Goal: Information Seeking & Learning: Learn about a topic

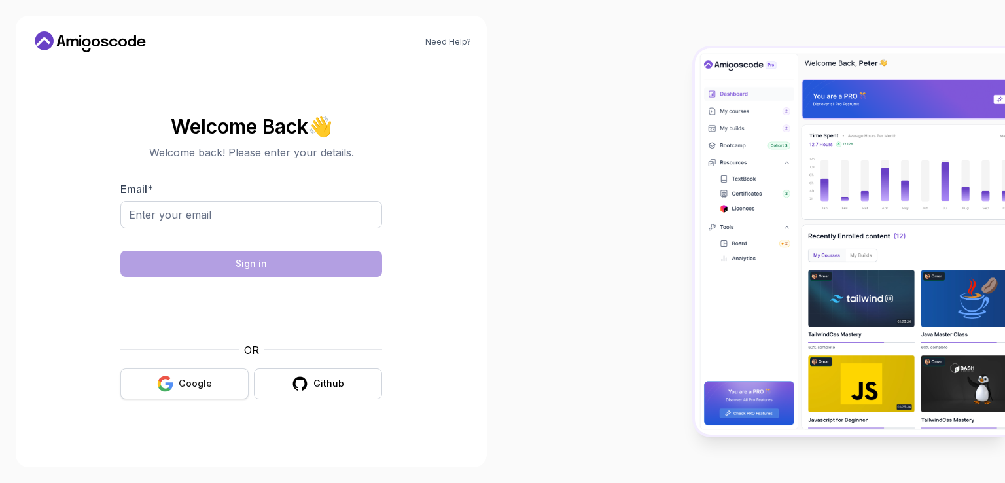
click at [188, 376] on button "Google" at bounding box center [184, 383] width 128 height 31
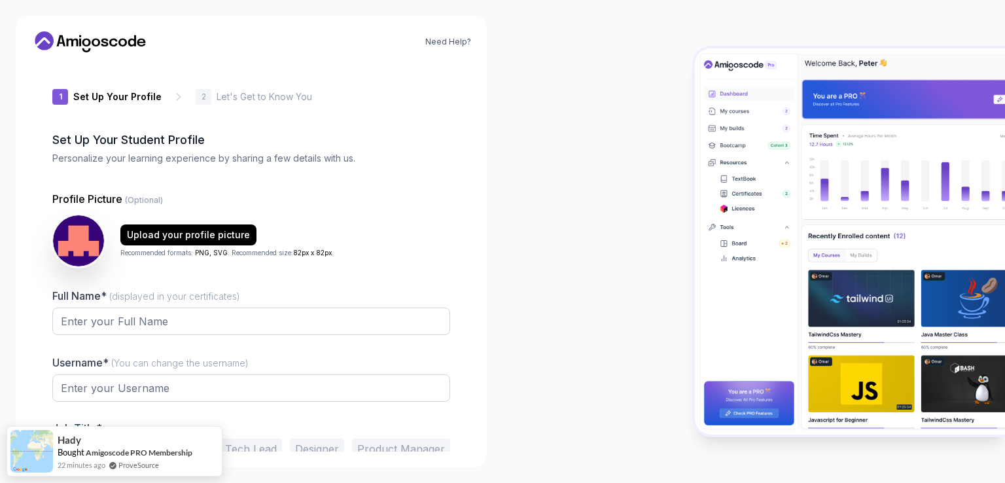
type input "wildpantherdba1a"
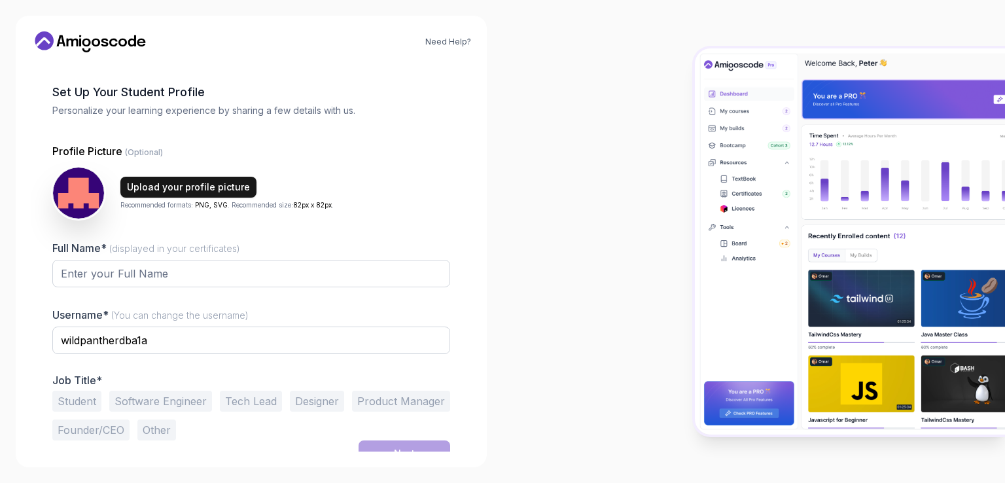
scroll to position [63, 0]
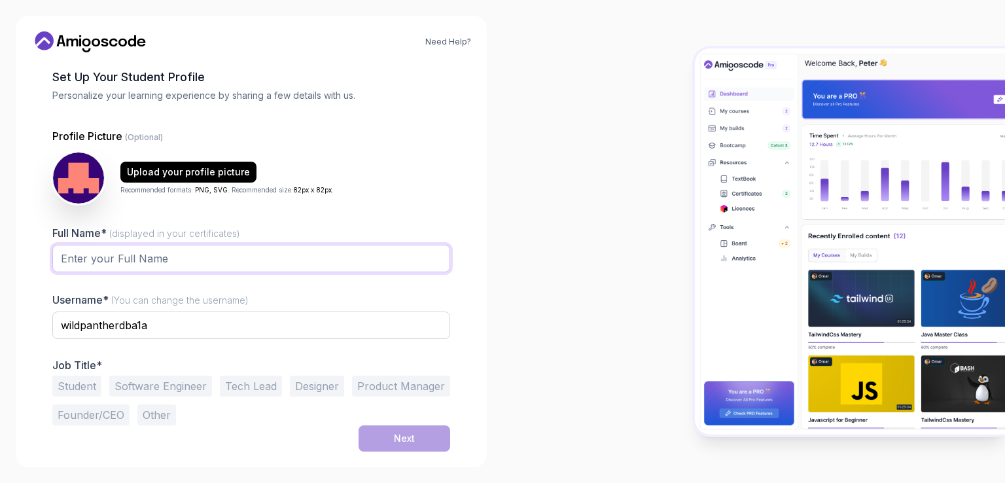
click at [161, 253] on input "Full Name* (displayed in your certificates)" at bounding box center [251, 258] width 398 height 27
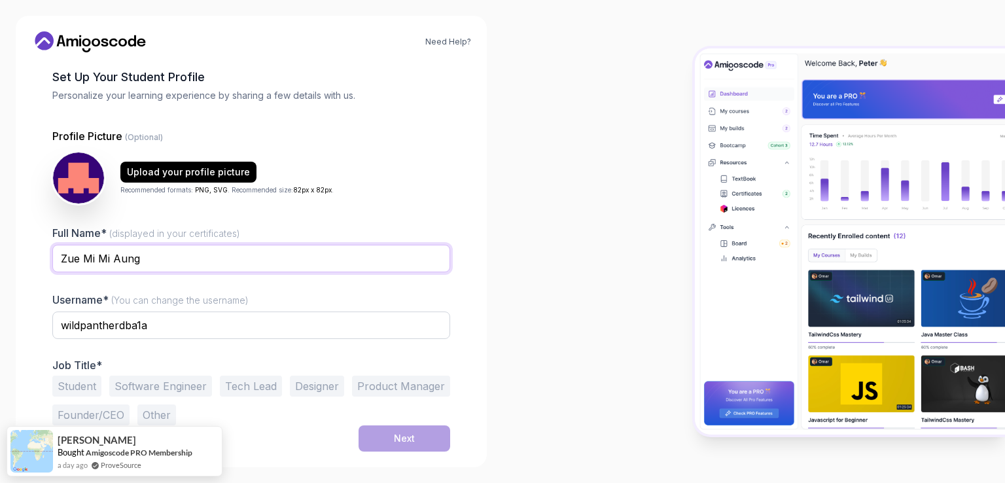
type input "Zue Mi Mi Aung"
drag, startPoint x: 175, startPoint y: 322, endPoint x: 0, endPoint y: 325, distance: 175.4
click at [0, 325] on div "Need Help? 1 Set Up Your Profile 1 Set Up Your Profile 2 Let's Get to Know You …" at bounding box center [251, 241] width 502 height 483
click at [67, 325] on input "zmma@" at bounding box center [251, 324] width 398 height 27
click at [103, 328] on input "Zmma@" at bounding box center [251, 324] width 398 height 27
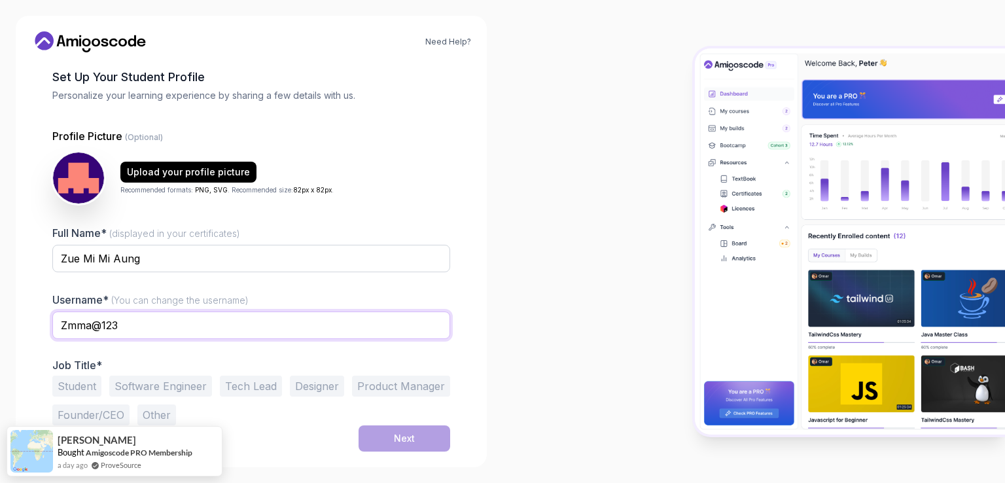
type input "Zmma@123"
click at [73, 388] on button "Student" at bounding box center [76, 386] width 49 height 21
click at [402, 440] on div "Next" at bounding box center [404, 438] width 21 height 13
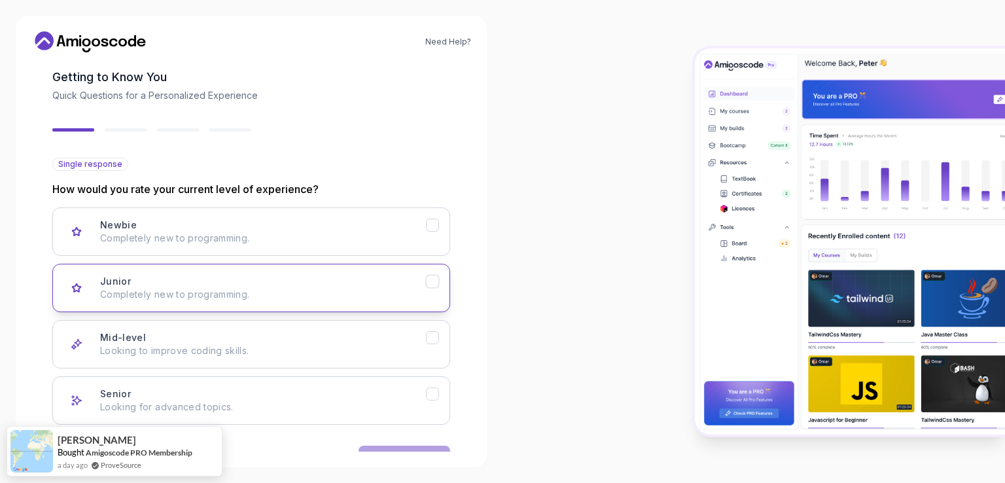
click at [251, 290] on p "Completely new to programming." at bounding box center [263, 294] width 326 height 13
click at [394, 448] on button "Next" at bounding box center [405, 459] width 92 height 26
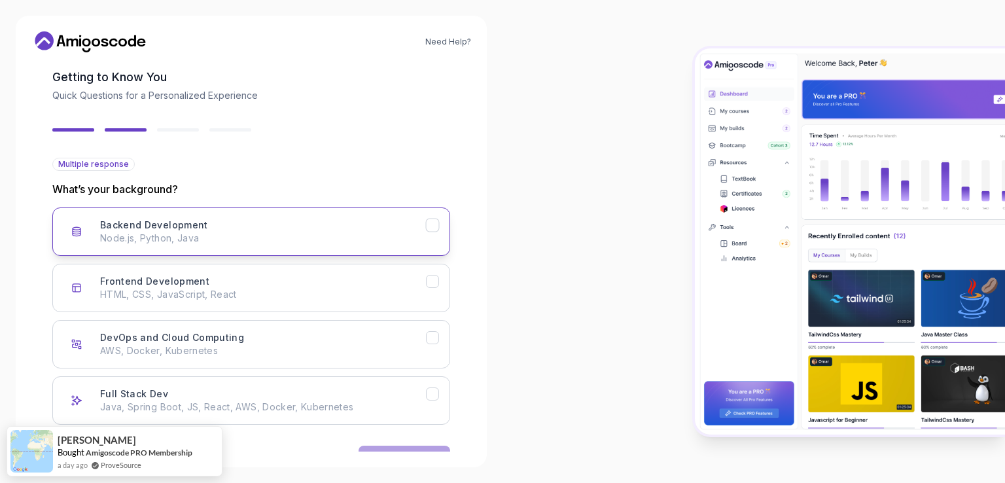
click at [439, 222] on div "Backend Development" at bounding box center [433, 226] width 14 height 14
click at [402, 446] on button "Next" at bounding box center [405, 459] width 92 height 26
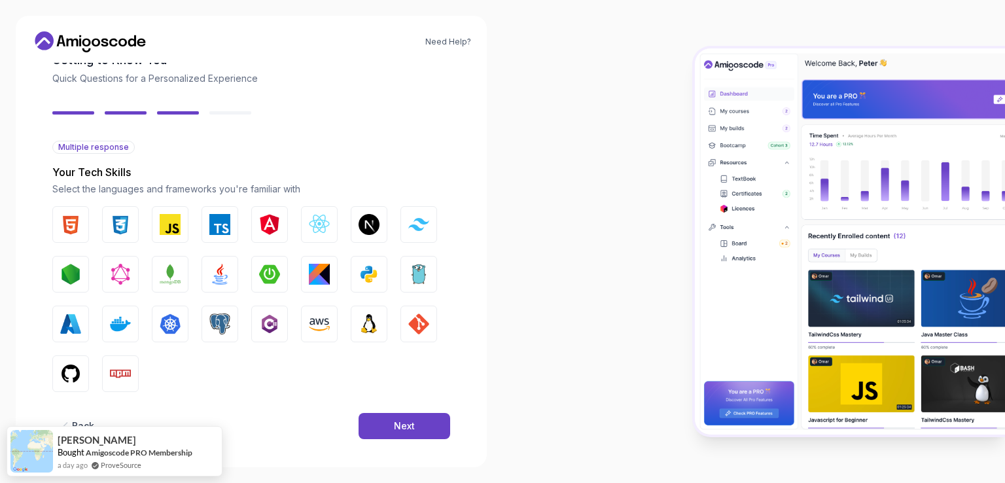
scroll to position [88, 0]
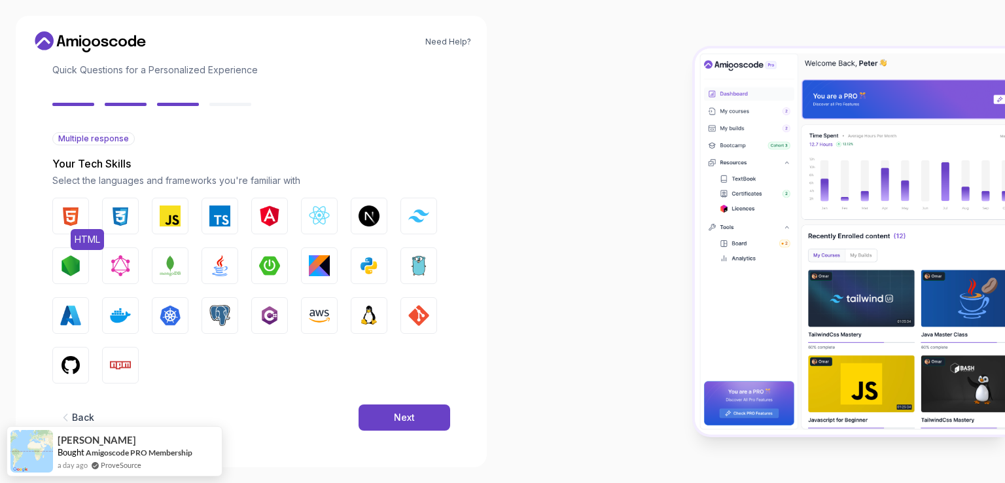
click at [75, 214] on img "button" at bounding box center [70, 215] width 21 height 21
click at [110, 217] on img "button" at bounding box center [120, 215] width 21 height 21
click at [172, 217] on img "button" at bounding box center [170, 215] width 21 height 21
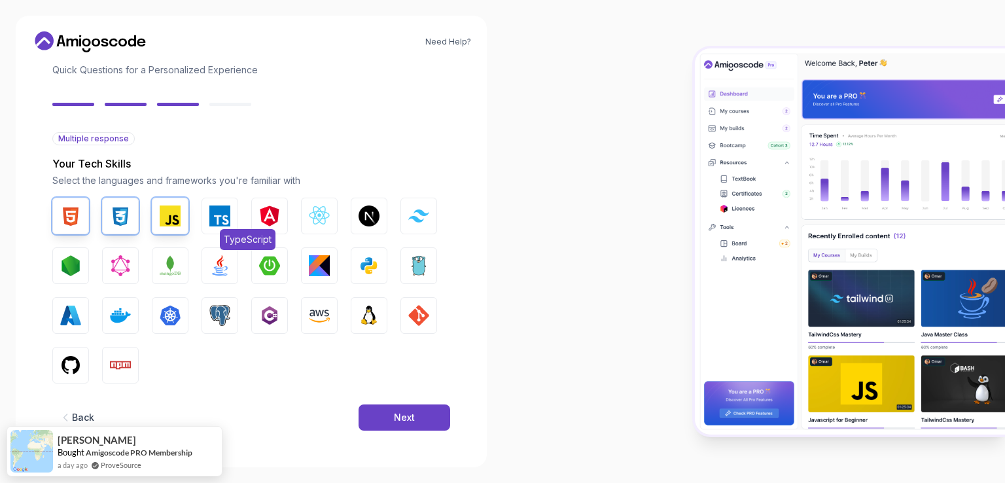
click at [223, 215] on img "button" at bounding box center [219, 215] width 21 height 21
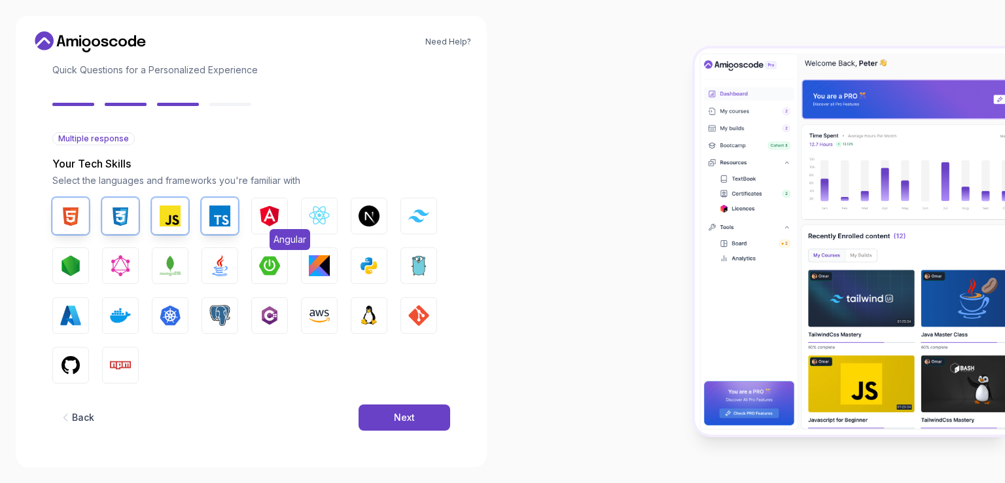
click at [260, 214] on img "button" at bounding box center [269, 215] width 21 height 21
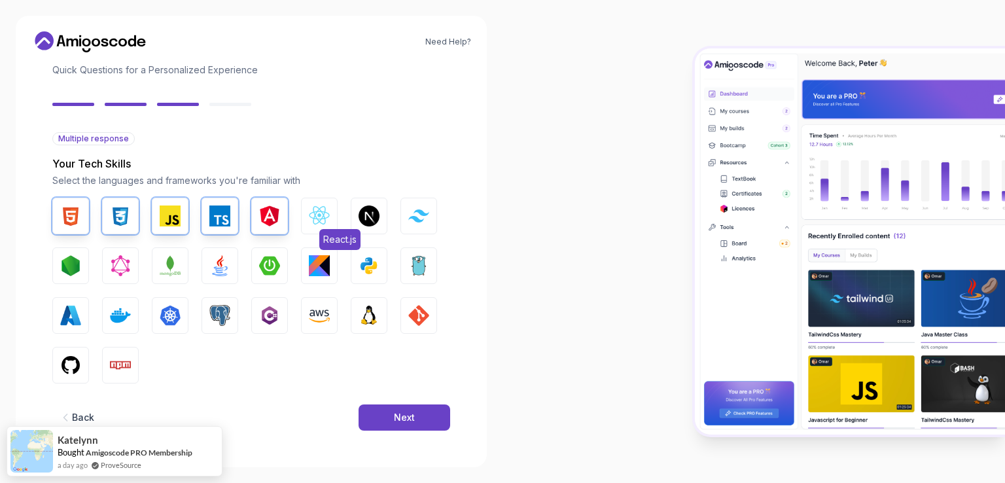
click at [328, 211] on img "button" at bounding box center [319, 215] width 21 height 21
click at [420, 210] on img "button" at bounding box center [418, 215] width 21 height 12
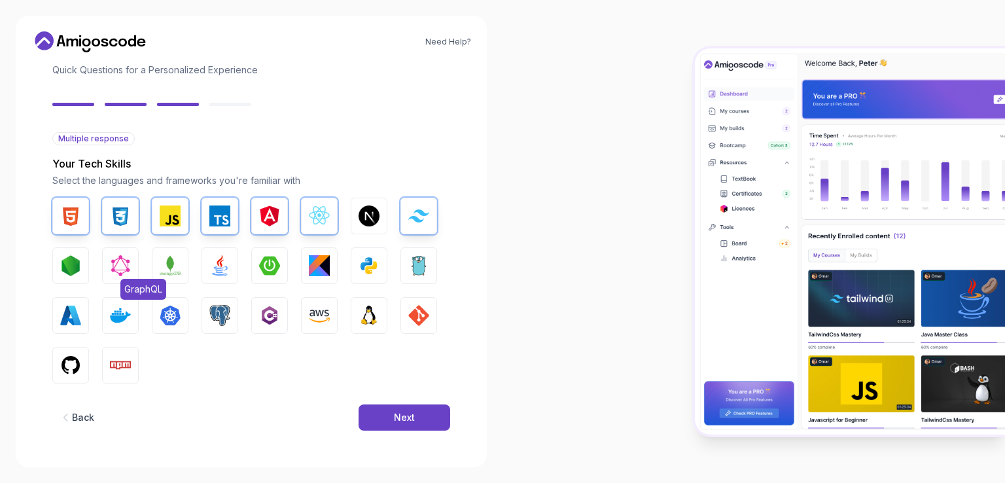
click at [122, 267] on img "button" at bounding box center [120, 265] width 21 height 21
click at [167, 266] on img "button" at bounding box center [170, 265] width 21 height 21
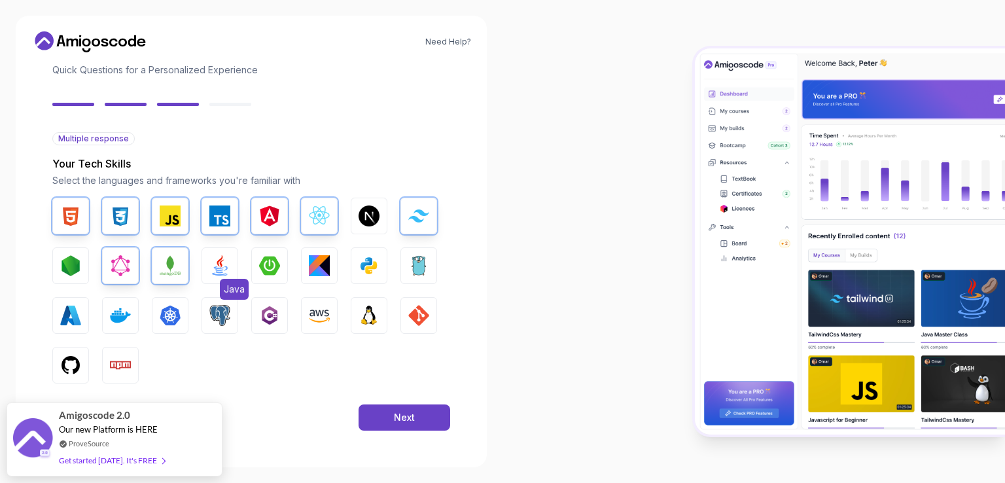
click at [223, 265] on img "button" at bounding box center [219, 265] width 21 height 21
click at [277, 262] on img "button" at bounding box center [269, 265] width 21 height 21
click at [367, 262] on img "button" at bounding box center [369, 265] width 21 height 21
click at [62, 311] on img "button" at bounding box center [70, 315] width 21 height 21
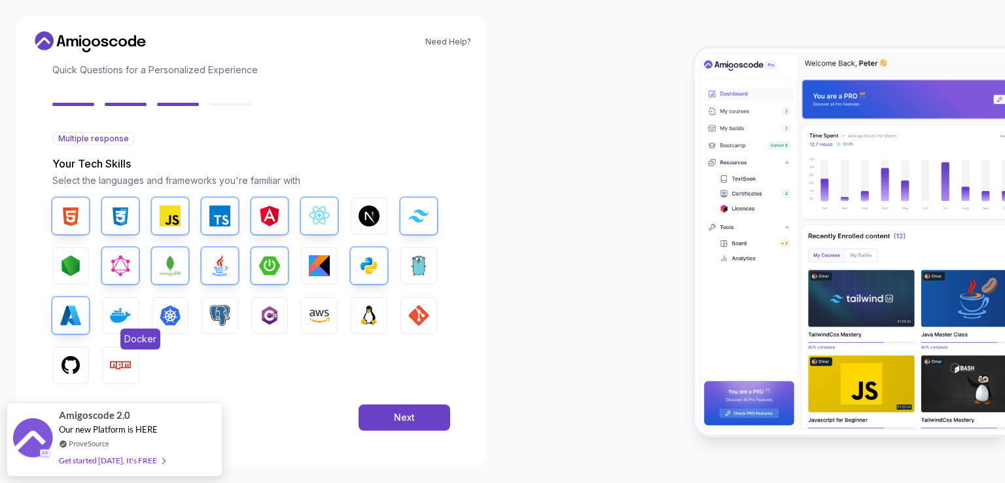
click at [118, 313] on img "button" at bounding box center [120, 315] width 21 height 21
click at [173, 317] on img "button" at bounding box center [170, 315] width 21 height 21
click at [212, 313] on img "button" at bounding box center [219, 315] width 21 height 21
click at [266, 313] on img "button" at bounding box center [269, 315] width 21 height 21
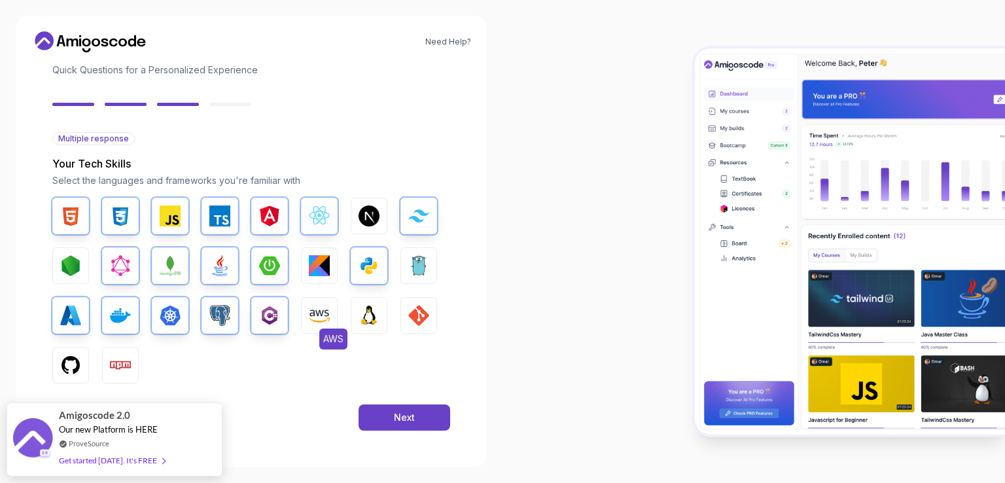
click at [319, 311] on img "button" at bounding box center [319, 315] width 21 height 21
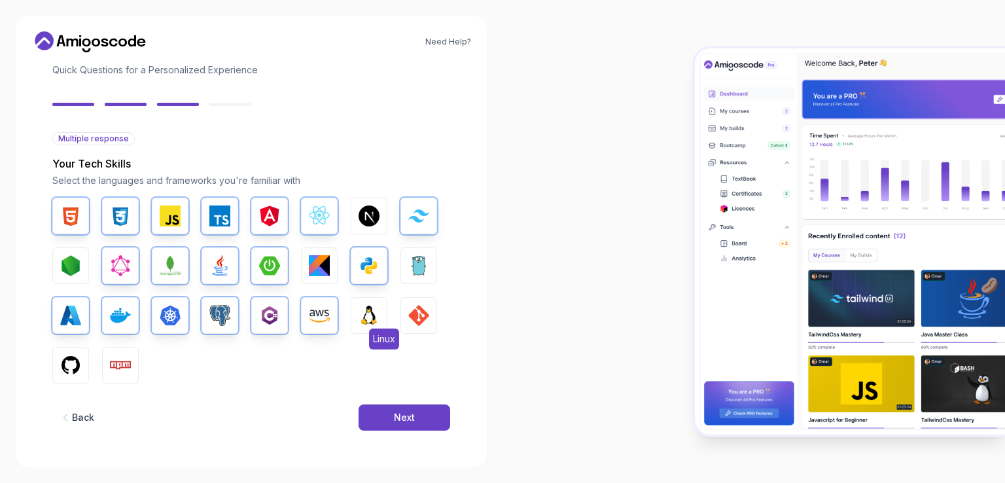
click at [373, 313] on img "button" at bounding box center [369, 315] width 21 height 21
click at [416, 309] on img "button" at bounding box center [418, 315] width 21 height 21
click at [73, 365] on img "button" at bounding box center [70, 365] width 21 height 21
click at [107, 364] on button "Npm" at bounding box center [120, 365] width 37 height 37
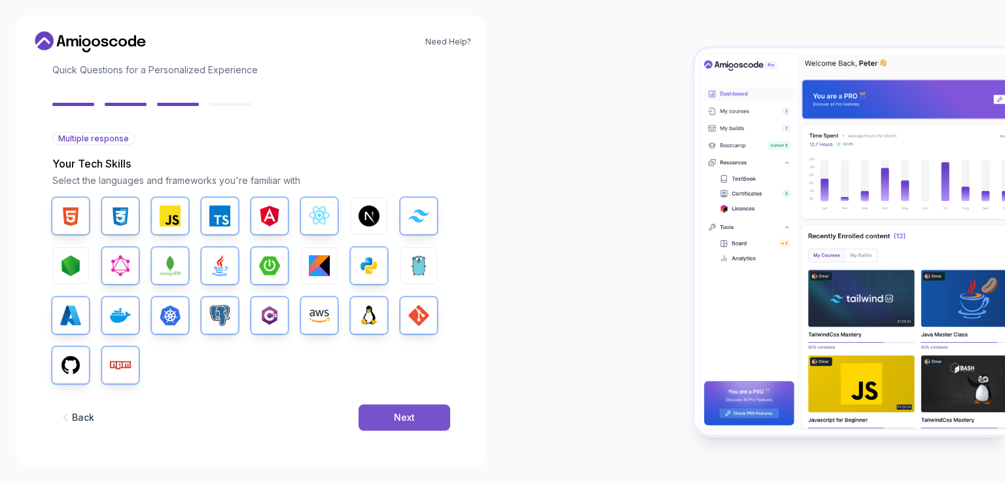
click at [410, 416] on div "Next" at bounding box center [404, 417] width 21 height 13
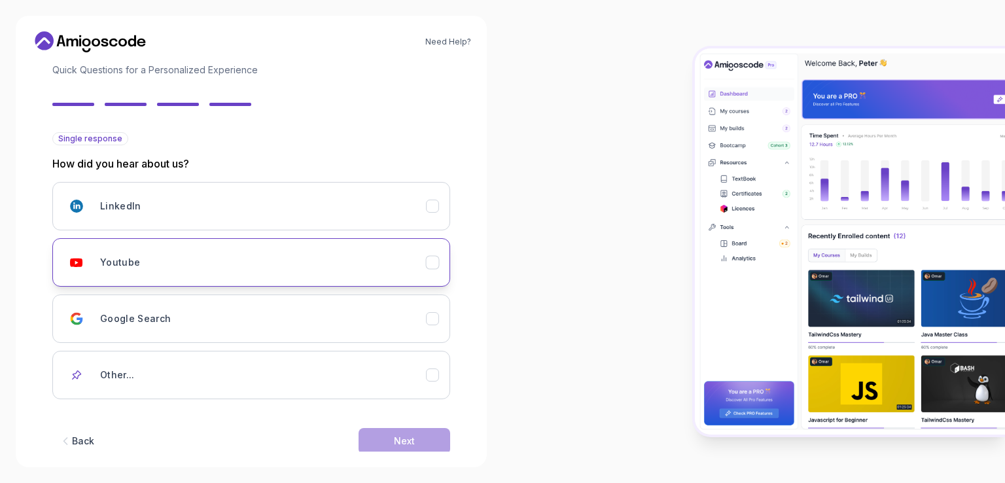
click at [438, 260] on icon "Youtube" at bounding box center [433, 262] width 12 height 12
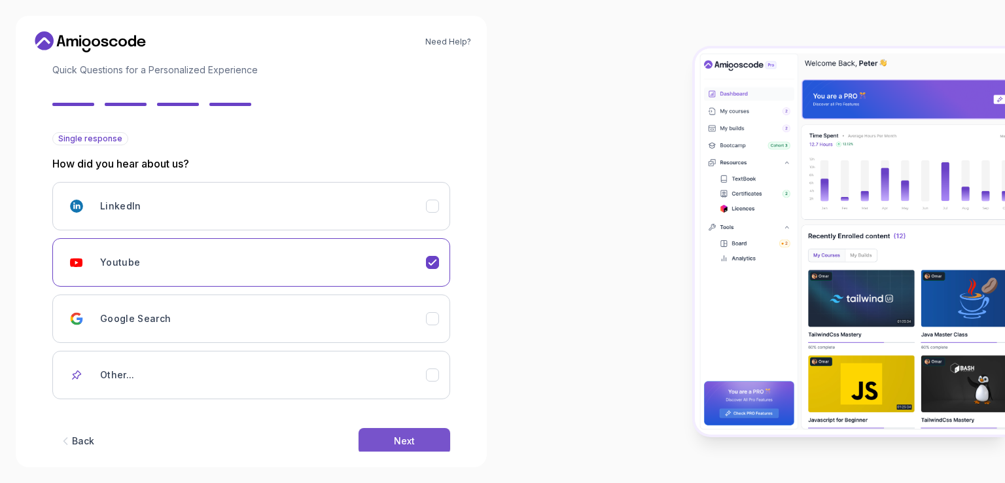
click at [413, 438] on div "Next" at bounding box center [404, 440] width 21 height 13
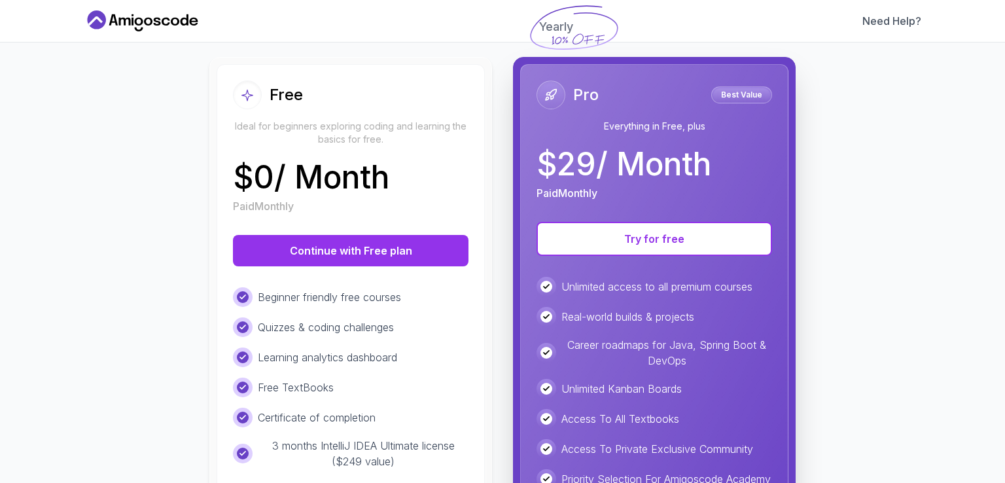
scroll to position [262, 0]
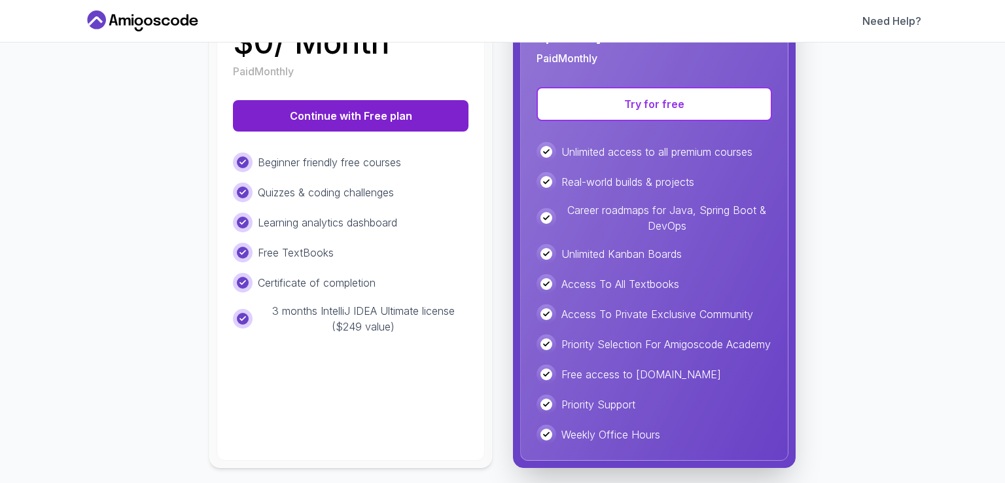
click at [340, 112] on button "Continue with Free plan" at bounding box center [351, 115] width 236 height 31
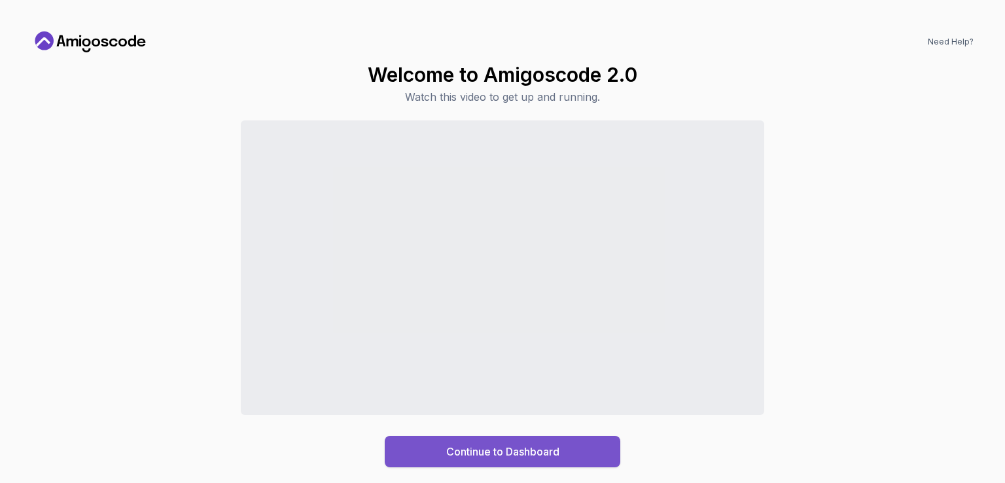
click at [523, 453] on div "Continue to Dashboard" at bounding box center [502, 452] width 113 height 16
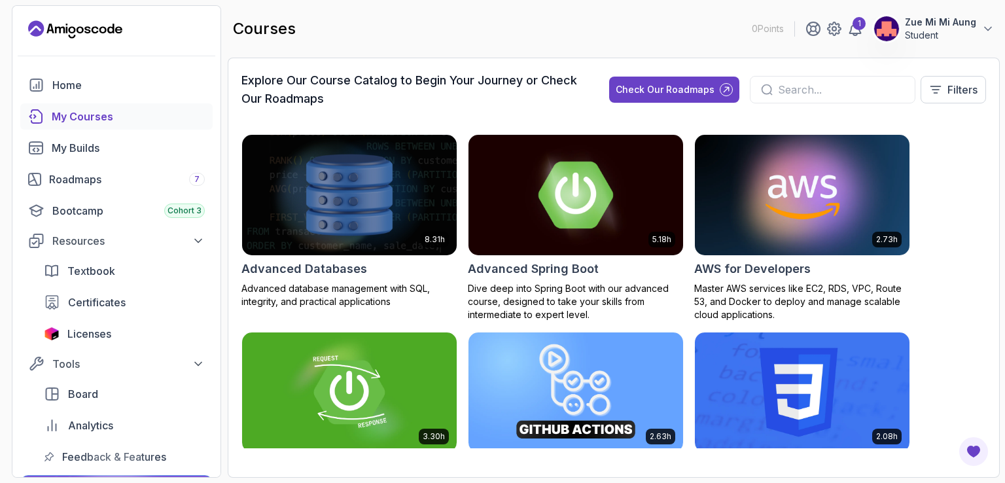
click at [545, 264] on h2 "Advanced Spring Boot" at bounding box center [533, 269] width 131 height 18
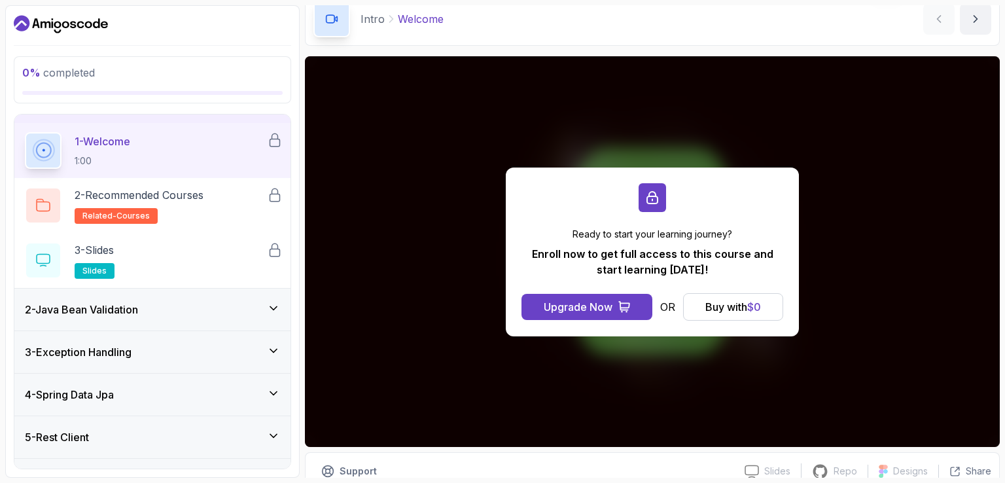
scroll to position [120, 0]
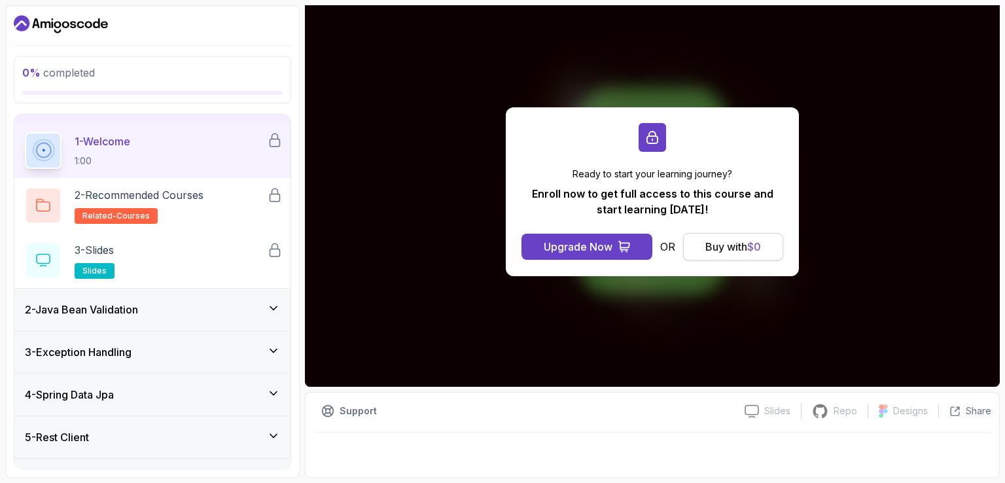
click at [758, 245] on span "$ 0" at bounding box center [754, 246] width 14 height 13
click at [716, 241] on div "Buy with $ 0" at bounding box center [733, 247] width 56 height 16
click at [717, 239] on div "Buy with $ 0" at bounding box center [733, 247] width 56 height 16
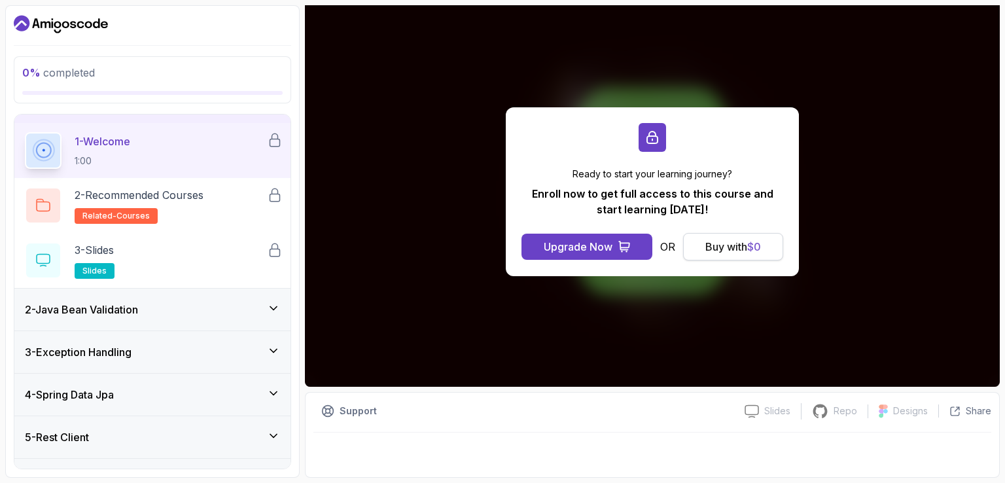
click at [717, 239] on div "Buy with $ 0" at bounding box center [733, 247] width 56 height 16
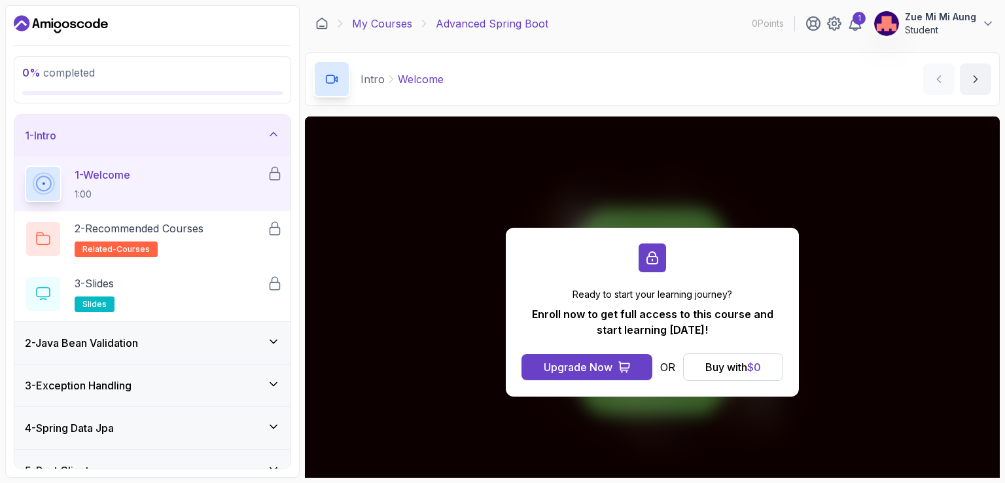
click at [392, 24] on link "My Courses" at bounding box center [382, 24] width 60 height 16
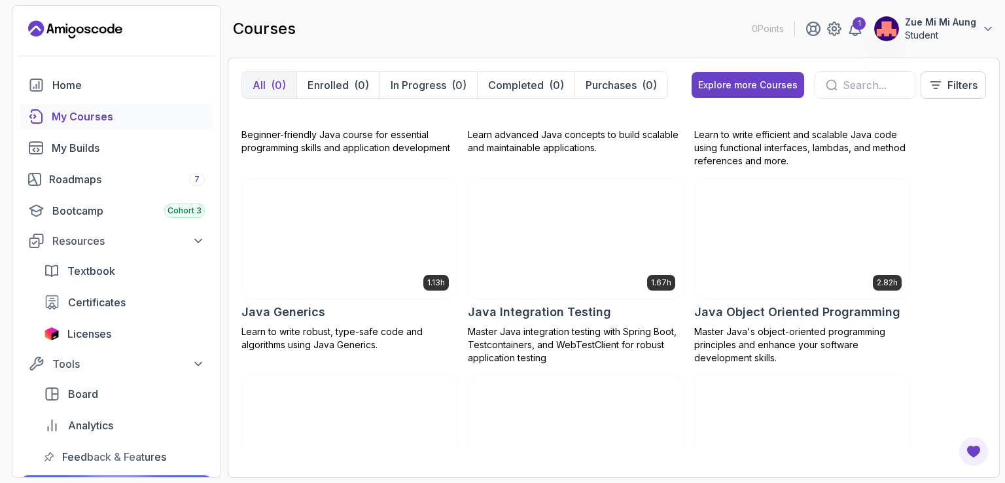
scroll to position [1243, 0]
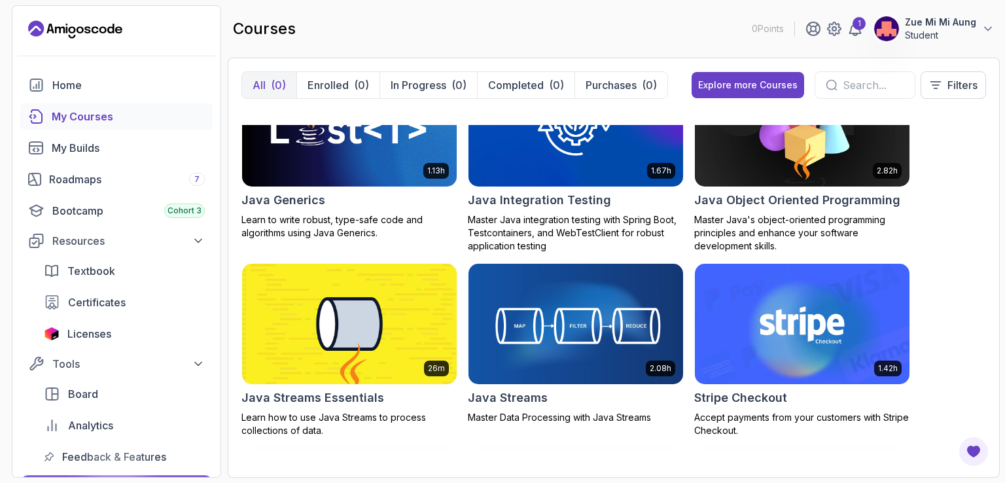
click at [846, 86] on input "text" at bounding box center [873, 85] width 61 height 16
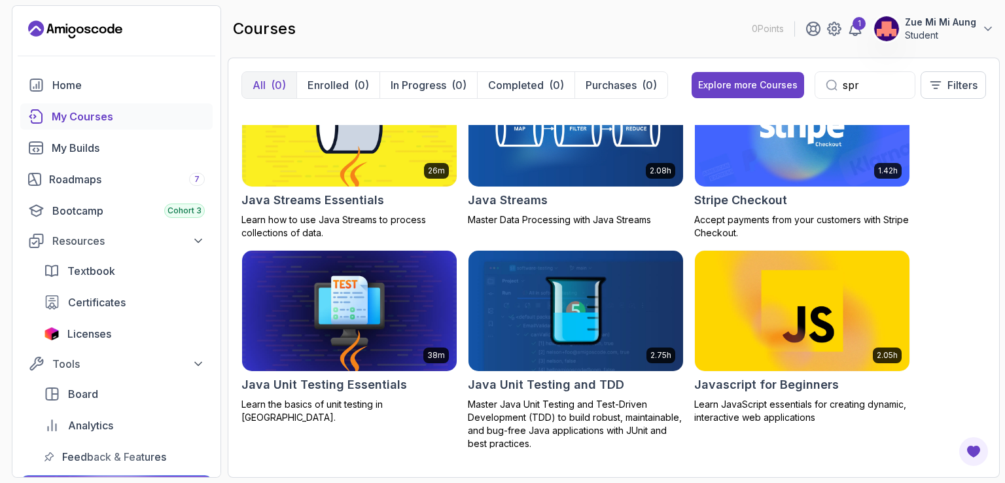
scroll to position [271, 0]
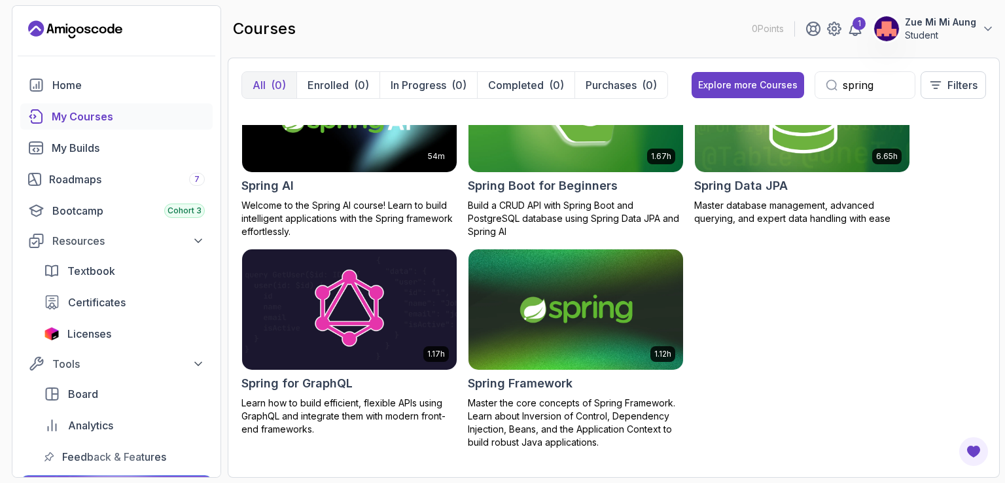
type input "spring"
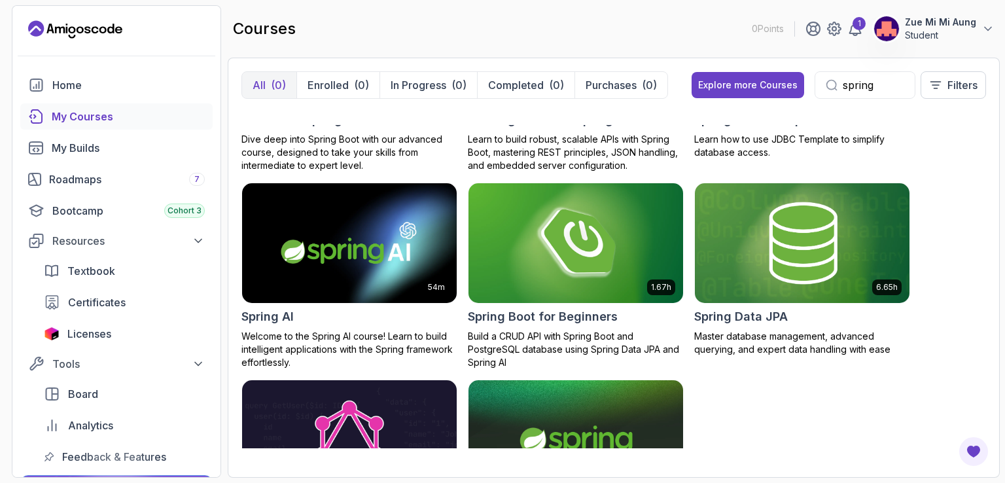
scroll to position [271, 0]
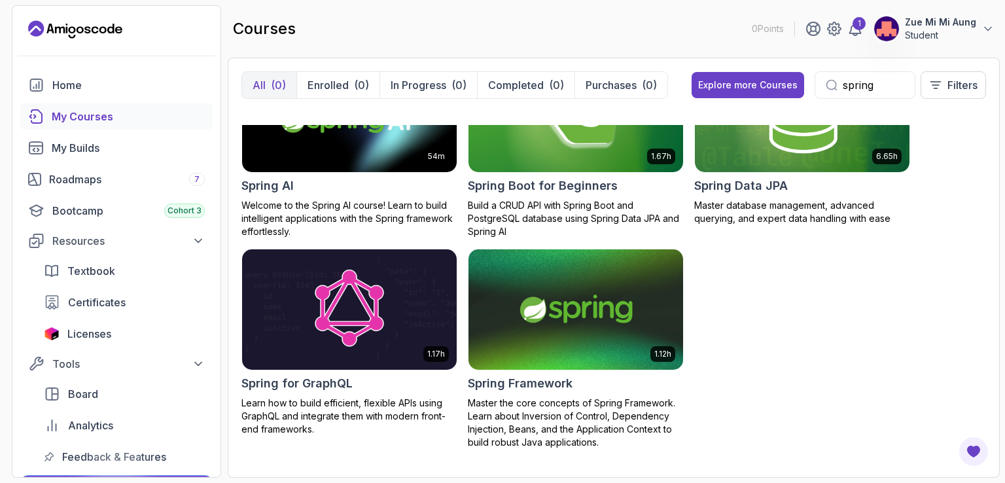
click at [565, 162] on img at bounding box center [575, 112] width 225 height 126
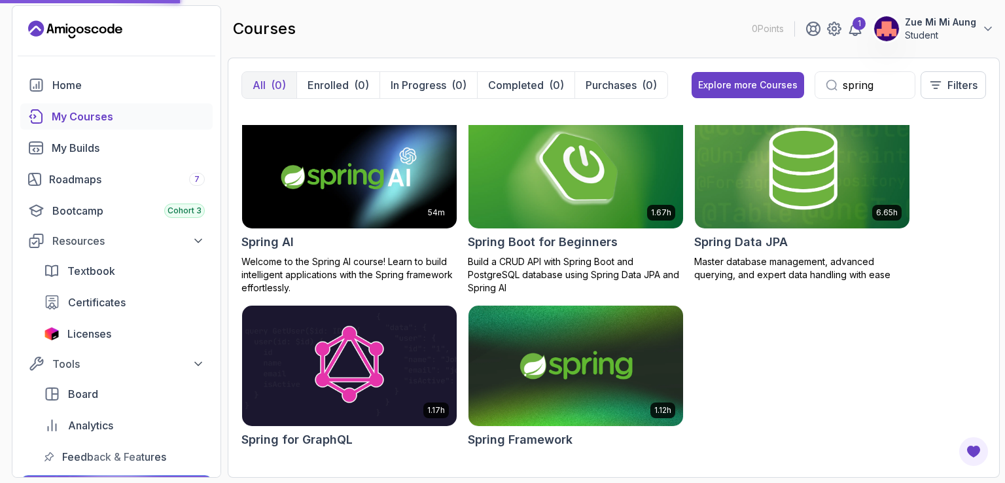
scroll to position [140, 0]
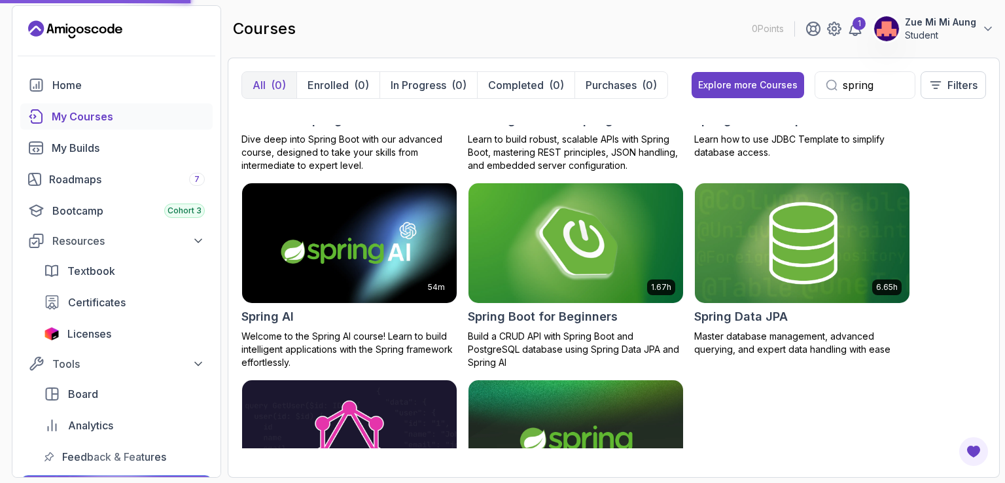
click at [546, 245] on img at bounding box center [575, 243] width 225 height 126
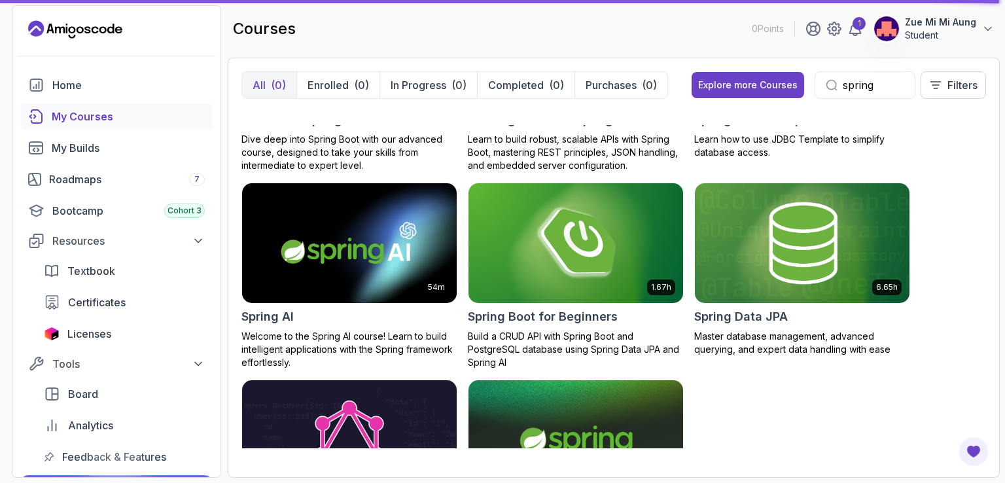
click at [723, 448] on div "5.18h Advanced Spring Boot Dive deep into Spring Boot with our advanced course,…" at bounding box center [613, 286] width 744 height 355
click at [583, 268] on img at bounding box center [575, 243] width 225 height 126
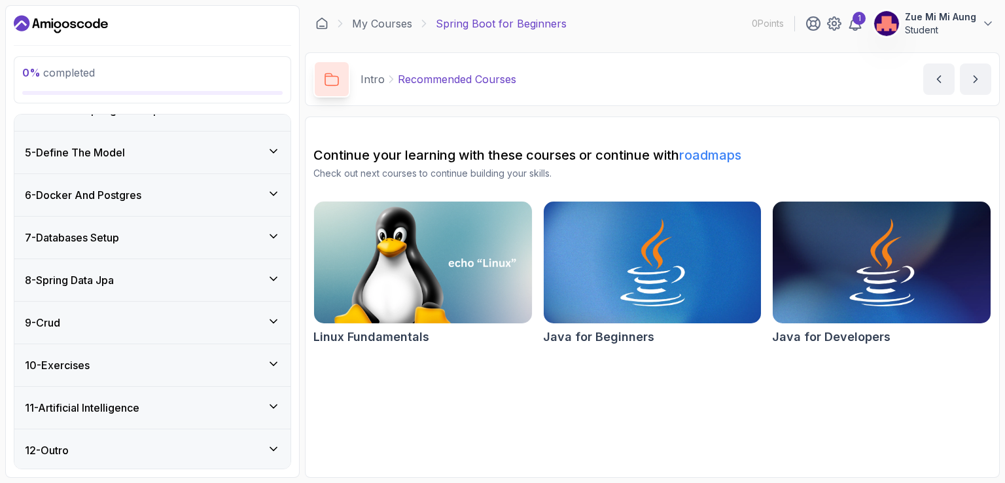
scroll to position [67, 0]
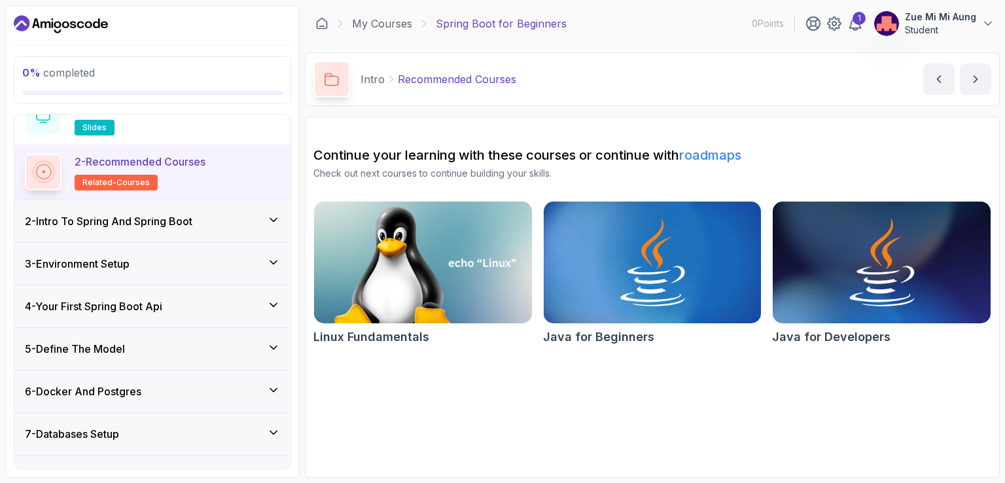
click at [192, 227] on h3 "2 - Intro To Spring And Spring Boot" at bounding box center [108, 221] width 167 height 16
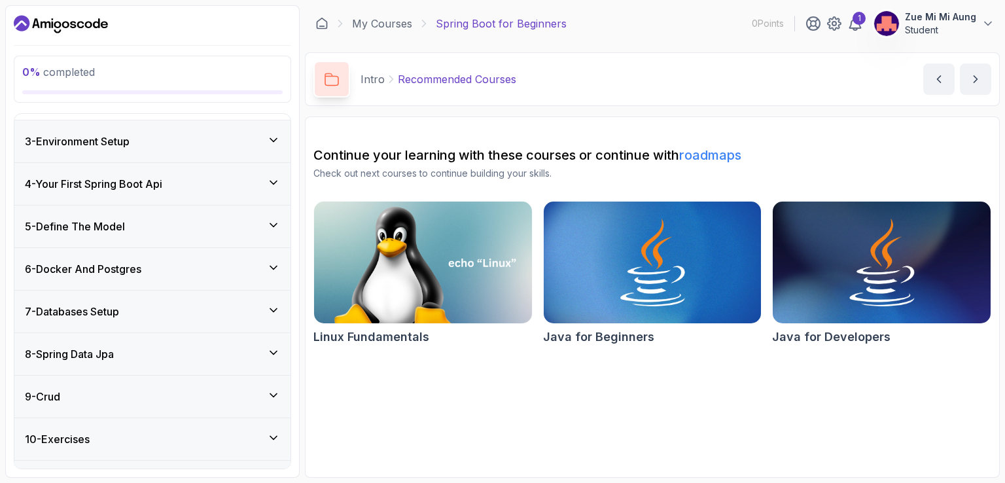
scroll to position [309, 0]
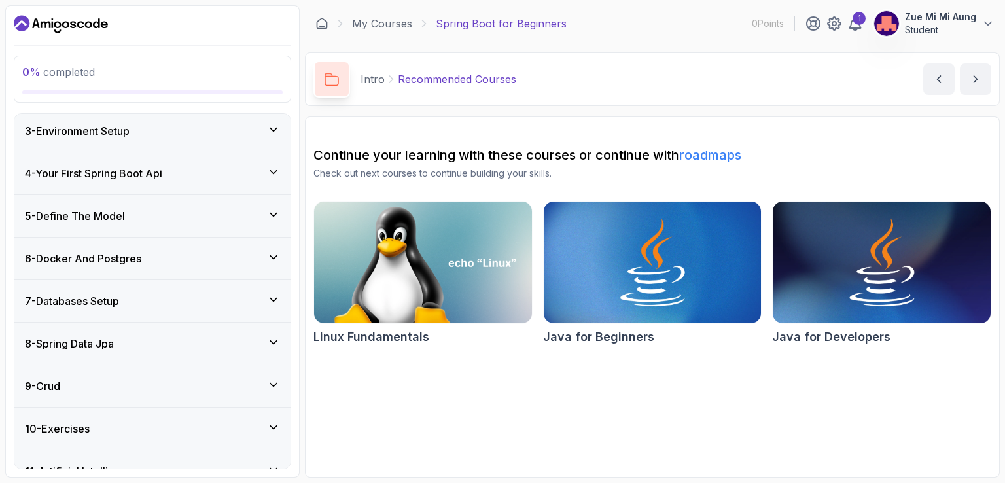
click at [128, 169] on h3 "4 - Your First Spring Boot Api" at bounding box center [93, 174] width 137 height 16
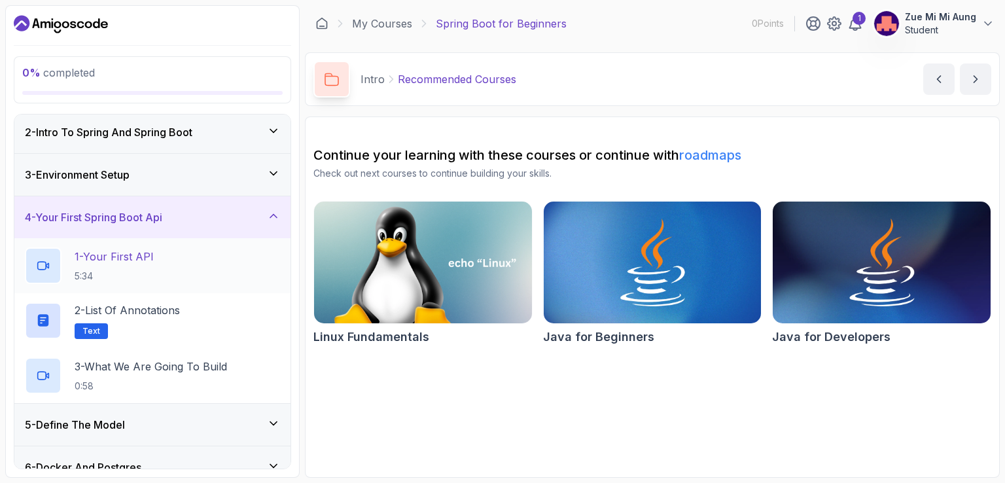
scroll to position [24, 0]
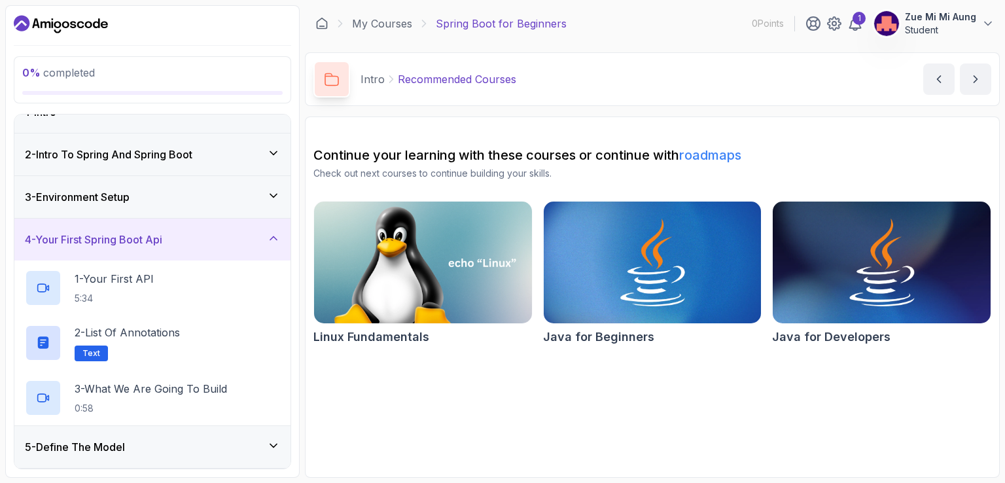
click at [183, 197] on div "3 - Environment Setup" at bounding box center [152, 197] width 255 height 16
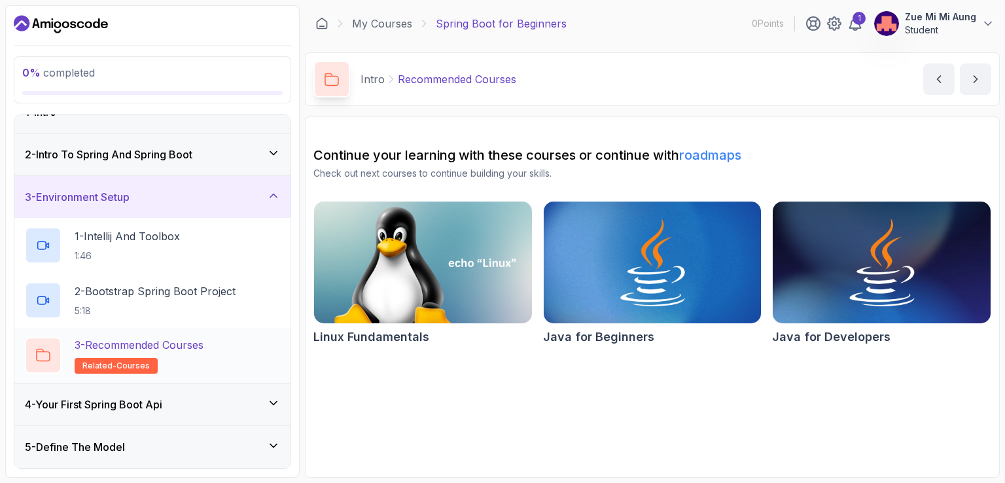
scroll to position [89, 0]
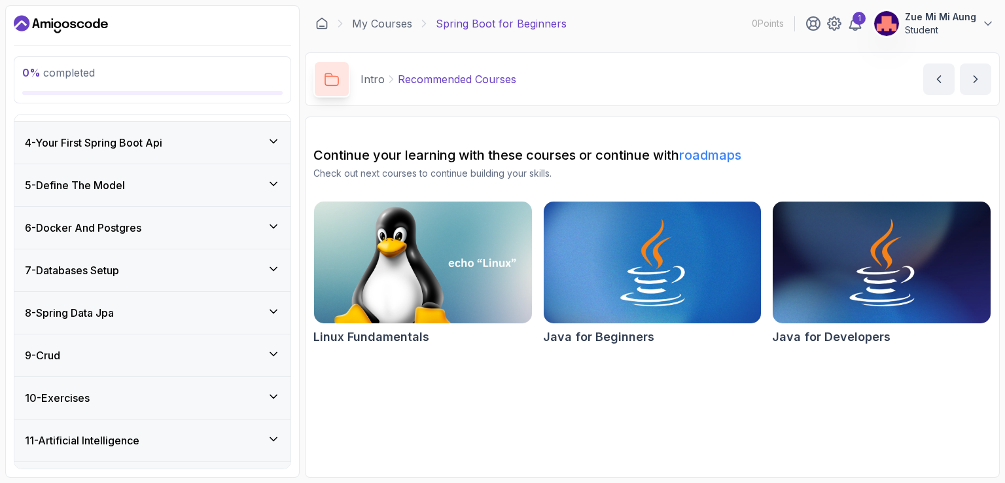
click at [149, 149] on div "4 - Your First Spring Boot Api" at bounding box center [152, 143] width 276 height 42
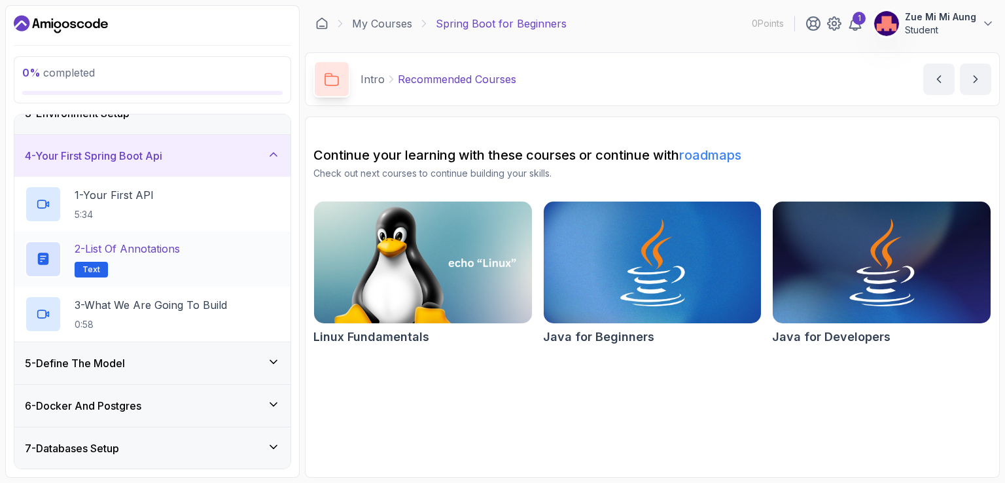
scroll to position [88, 0]
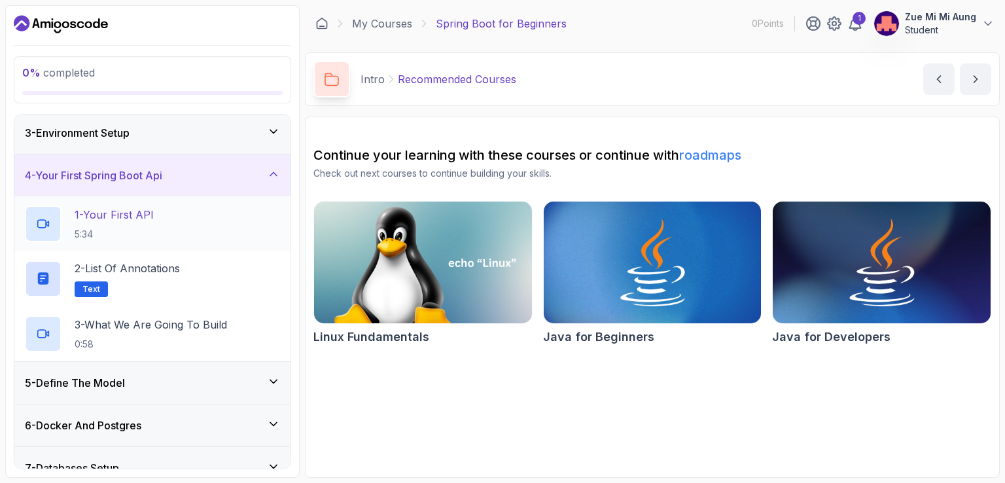
click at [177, 219] on div "1 - Your First API 5:34" at bounding box center [152, 223] width 255 height 37
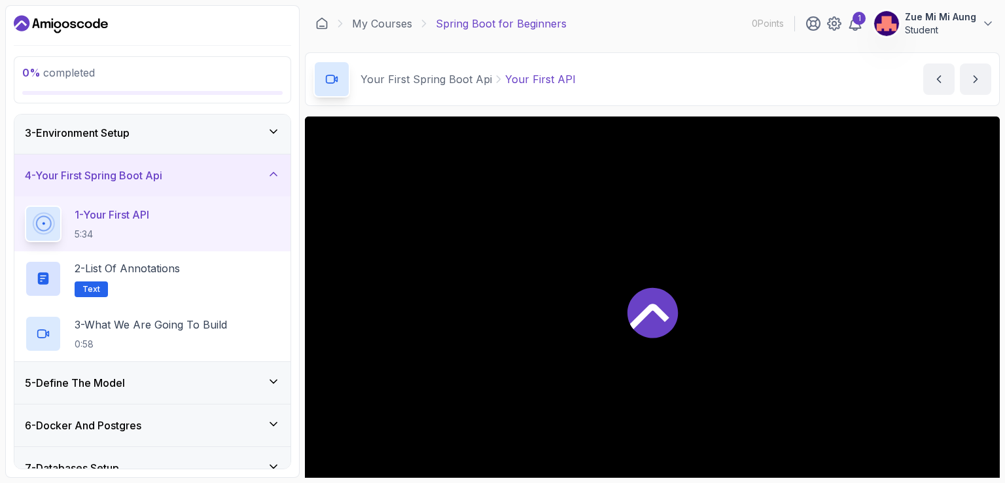
scroll to position [173, 0]
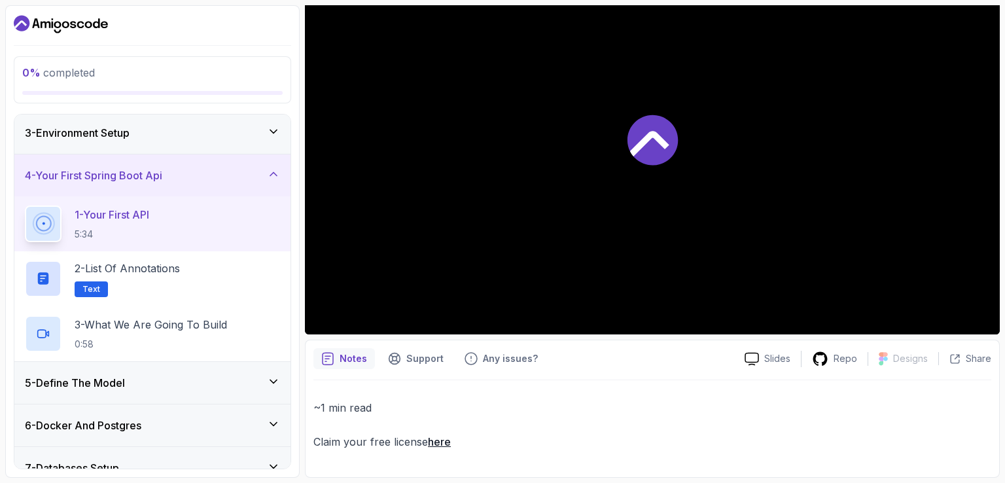
click at [637, 155] on icon at bounding box center [652, 139] width 50 height 50
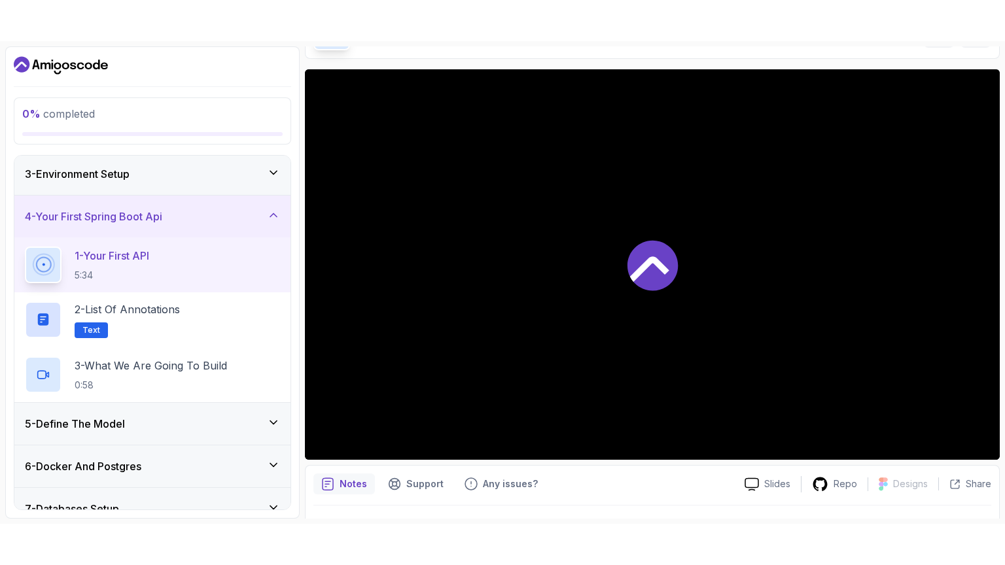
scroll to position [65, 0]
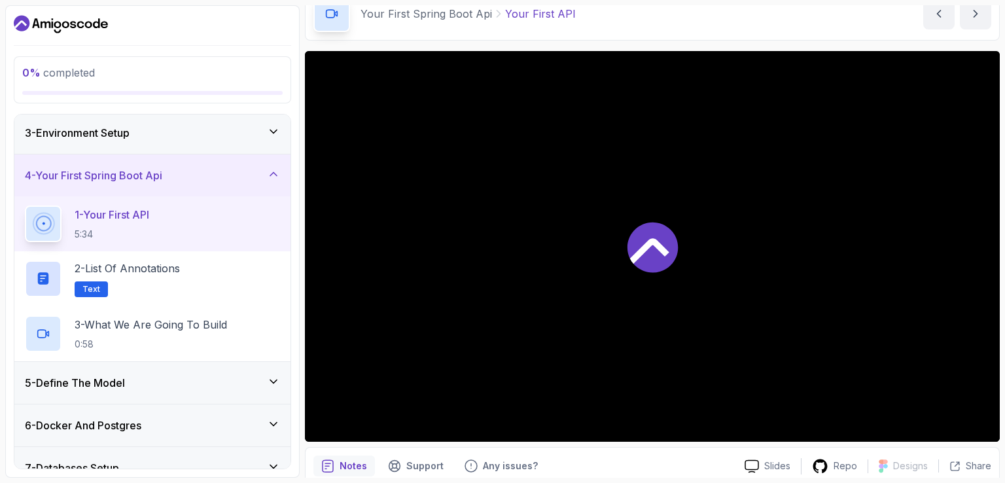
click at [654, 241] on icon at bounding box center [649, 251] width 39 height 26
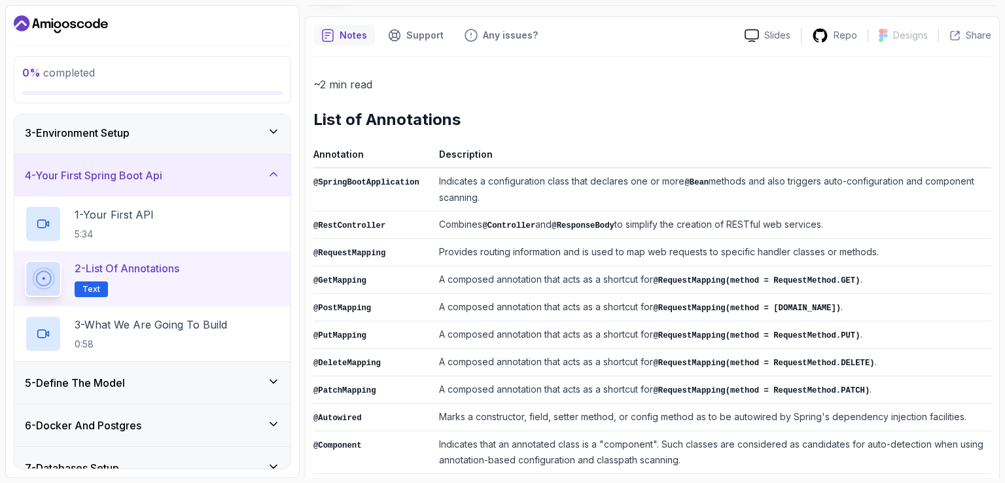
scroll to position [113, 0]
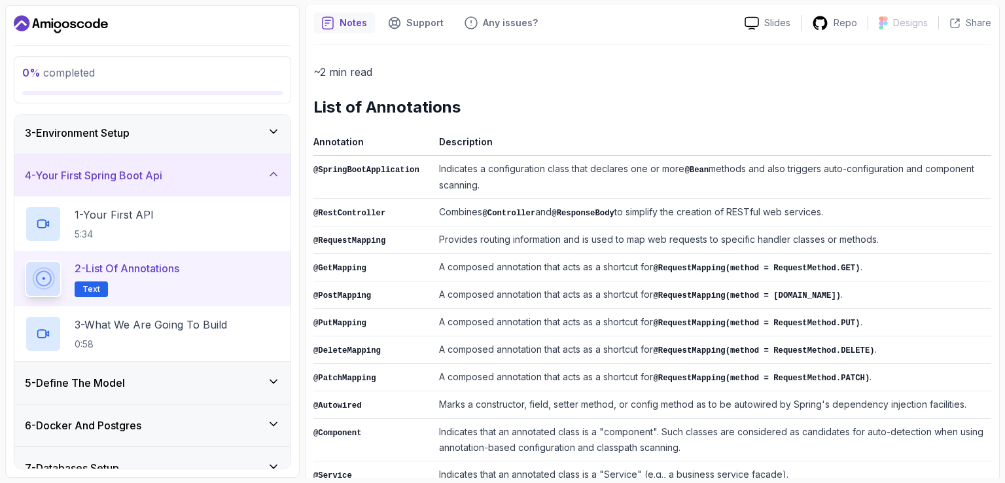
drag, startPoint x: 425, startPoint y: 210, endPoint x: 835, endPoint y: 199, distance: 409.7
click at [835, 199] on td "Combines @Controller and @ResponseBody to simplify the creation of RESTful web …" at bounding box center [712, 212] width 557 height 27
click at [892, 244] on td "Provides routing information and is used to map web requests to specific handle…" at bounding box center [712, 239] width 557 height 27
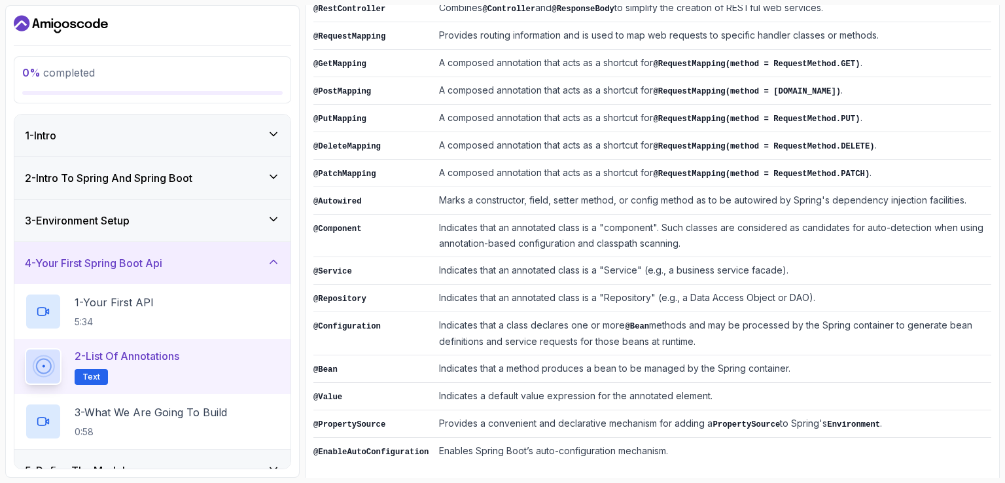
scroll to position [0, 0]
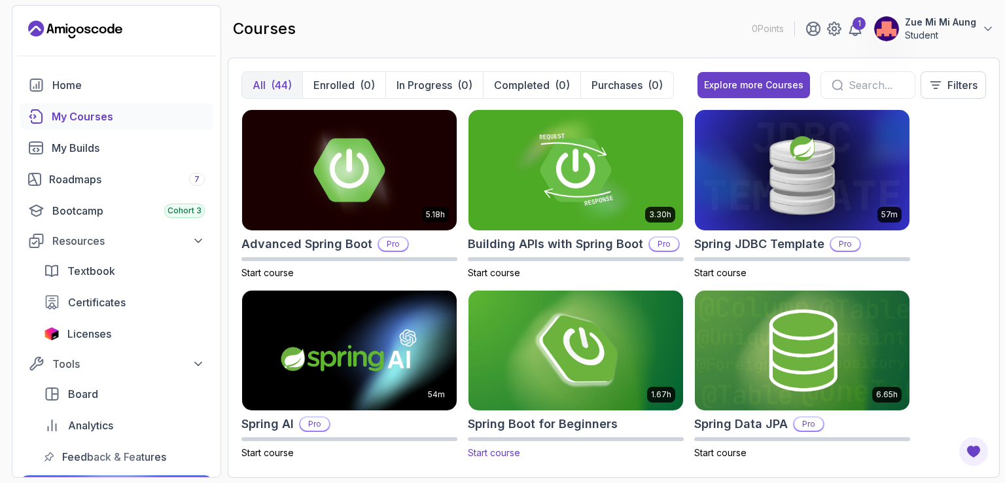
click at [579, 317] on img at bounding box center [575, 350] width 225 height 126
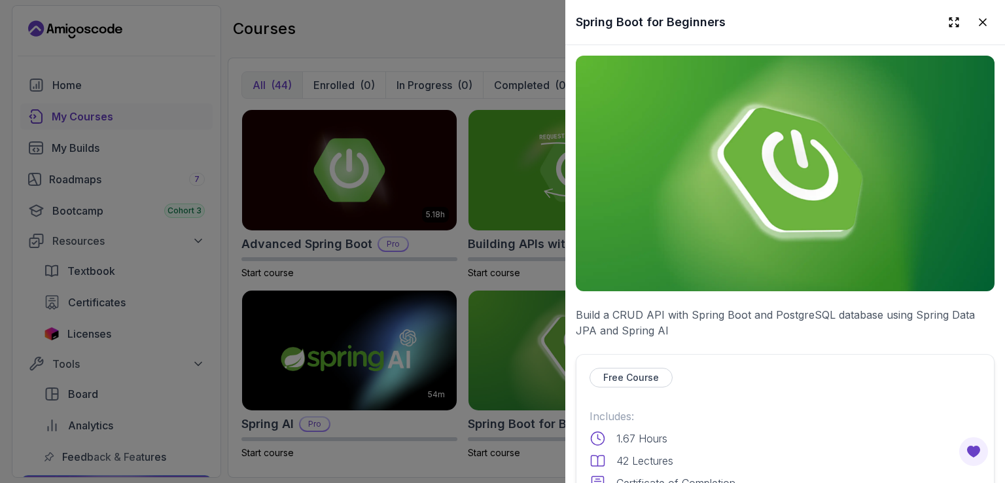
click at [717, 201] on img at bounding box center [785, 174] width 419 height 236
click at [979, 24] on icon at bounding box center [982, 22] width 7 height 7
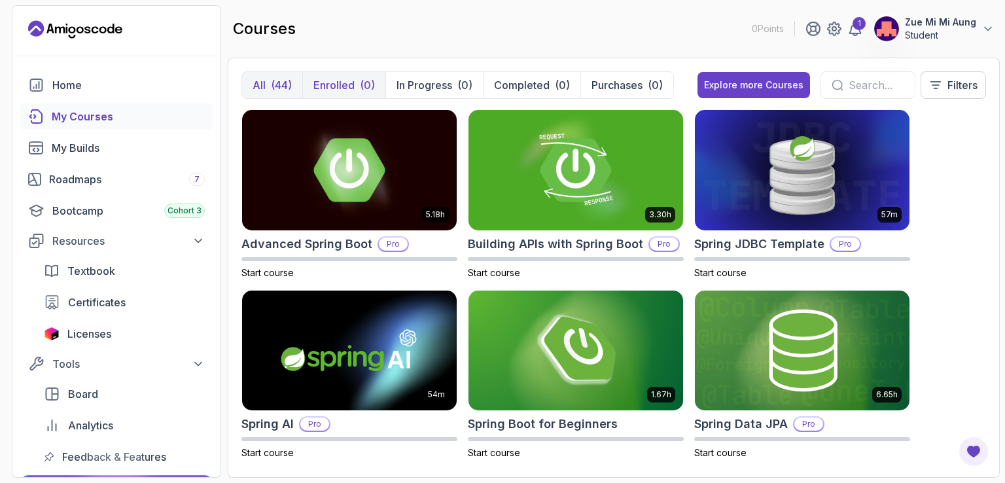
click at [340, 81] on p "Enrolled" at bounding box center [333, 85] width 41 height 16
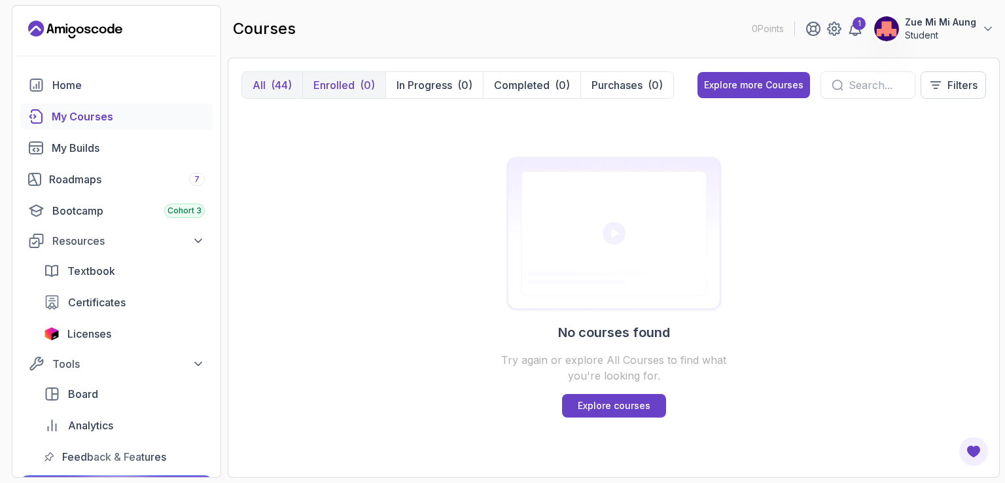
click at [275, 87] on div "(44)" at bounding box center [281, 85] width 21 height 16
